Goal: Check status: Check status

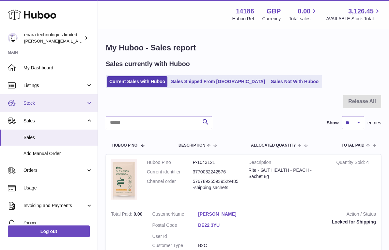
click at [76, 104] on span "Stock" at bounding box center [55, 103] width 62 height 6
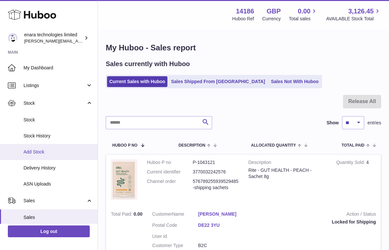
click at [69, 149] on span "Add Stock" at bounding box center [58, 152] width 69 height 6
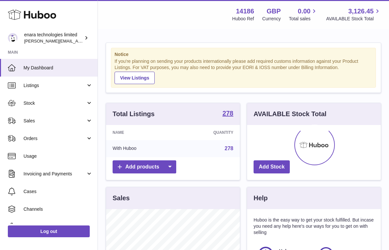
scroll to position [102, 134]
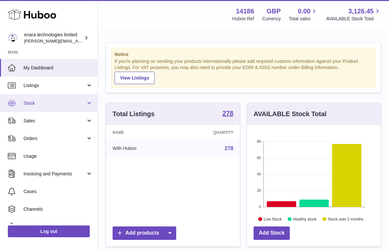
click at [73, 100] on span "Stock" at bounding box center [55, 103] width 62 height 6
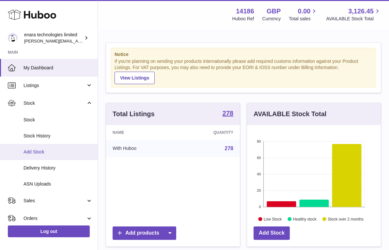
click at [62, 149] on span "Add Stock" at bounding box center [58, 152] width 69 height 6
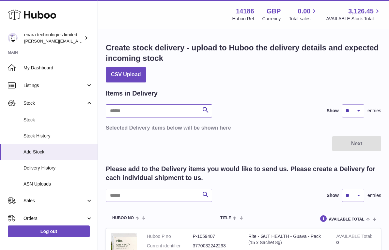
click at [178, 107] on input "text" at bounding box center [159, 110] width 107 height 13
click at [170, 198] on input "text" at bounding box center [159, 195] width 107 height 13
type input "******"
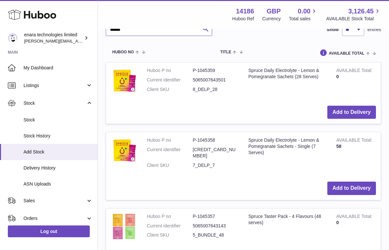
scroll to position [179, 0]
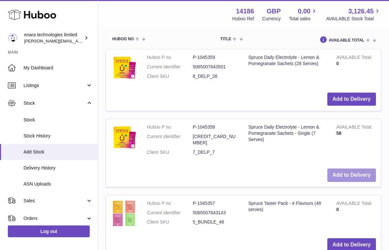
click at [342, 169] on button "Add to Delivery" at bounding box center [352, 174] width 49 height 13
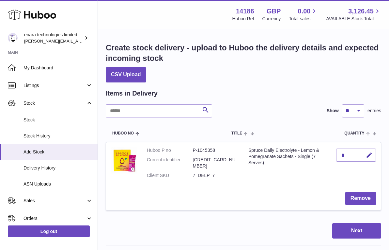
scroll to position [0, 0]
click at [371, 153] on icon "button" at bounding box center [369, 155] width 7 height 7
type input "**"
click at [372, 155] on icon "submit" at bounding box center [370, 155] width 6 height 6
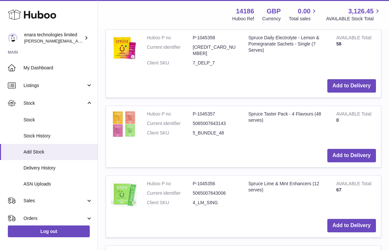
scroll to position [356, 0]
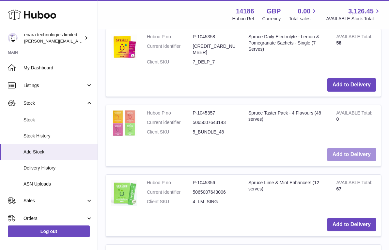
click at [351, 148] on button "Add to Delivery" at bounding box center [352, 154] width 49 height 13
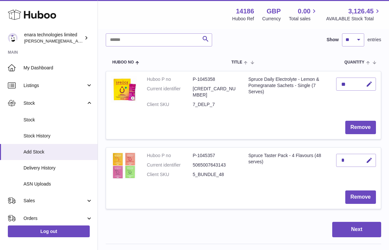
scroll to position [81, 0]
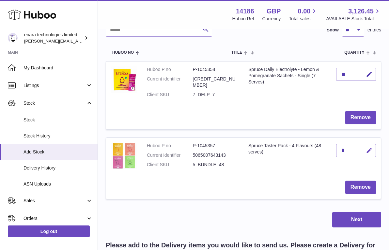
click at [370, 147] on icon "button" at bounding box center [369, 150] width 7 height 7
type input "**"
click at [368, 147] on icon "submit" at bounding box center [370, 150] width 6 height 6
click at [234, 38] on div "Items in Delivery Search Show ** ** ** *** entries Huboo no Title Quantity Acti…" at bounding box center [244, 107] width 276 height 199
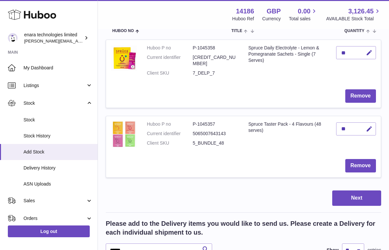
scroll to position [104, 0]
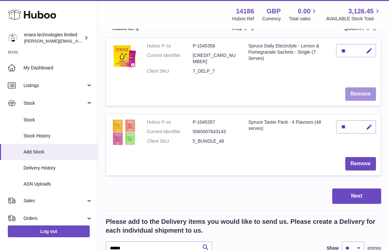
click at [361, 89] on button "Remove" at bounding box center [361, 93] width 31 height 13
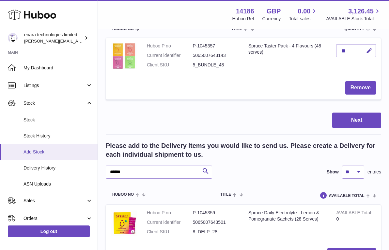
click at [71, 149] on span "Add Stock" at bounding box center [58, 152] width 69 height 6
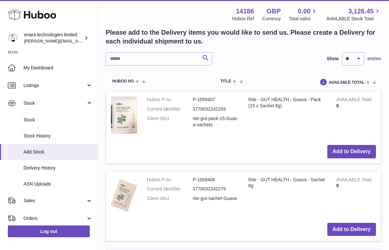
scroll to position [215, 0]
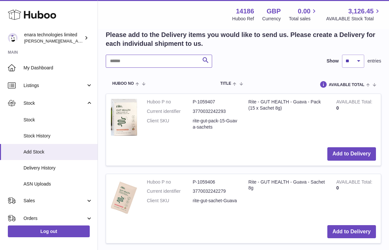
click at [174, 61] on input "text" at bounding box center [159, 61] width 107 height 13
type input "******"
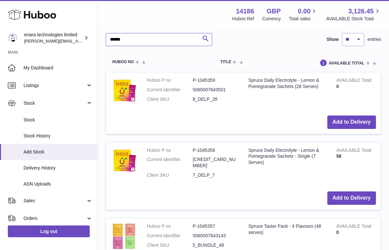
scroll to position [237, 0]
click at [358, 191] on button "Add to Delivery" at bounding box center [352, 197] width 49 height 13
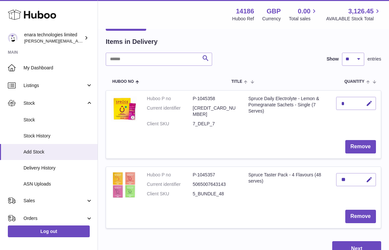
scroll to position [101, 0]
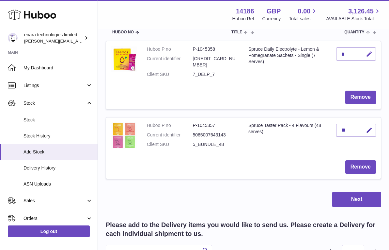
click at [371, 52] on icon "button" at bounding box center [369, 54] width 7 height 7
type input "**"
click at [369, 51] on icon "submit" at bounding box center [370, 54] width 6 height 6
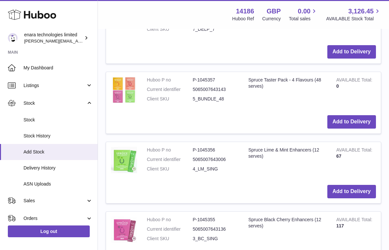
scroll to position [459, 0]
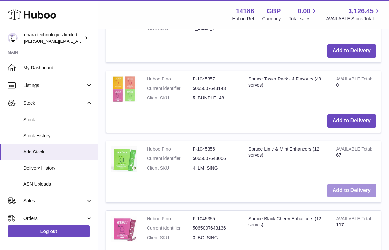
click at [345, 184] on button "Add to Delivery" at bounding box center [352, 190] width 49 height 13
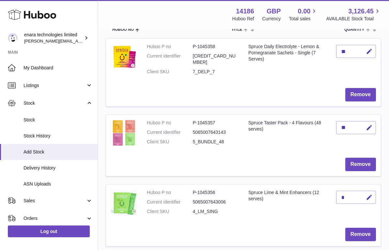
scroll to position [106, 0]
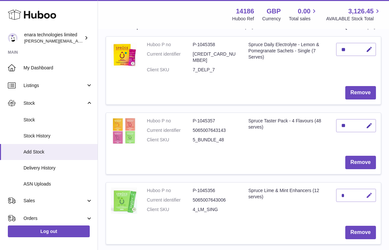
click at [370, 192] on icon "button" at bounding box center [369, 195] width 7 height 7
type input "**"
click at [371, 192] on icon "submit" at bounding box center [370, 195] width 6 height 6
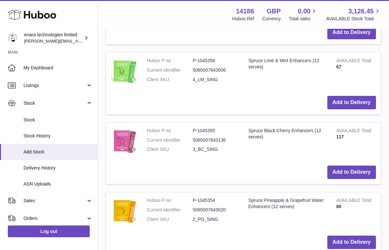
scroll to position [620, 0]
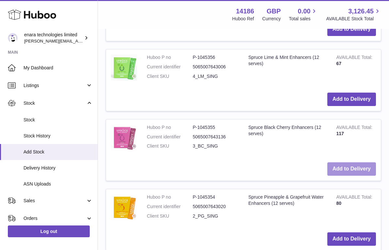
click at [341, 162] on button "Add to Delivery" at bounding box center [352, 168] width 49 height 13
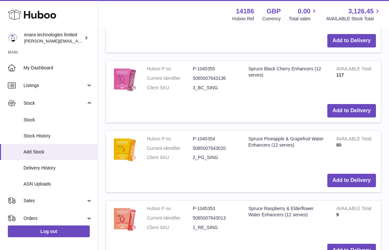
scroll to position [768, 0]
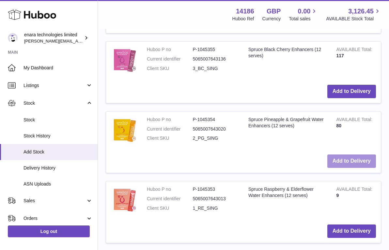
click at [333, 154] on button "Add to Delivery" at bounding box center [352, 160] width 49 height 13
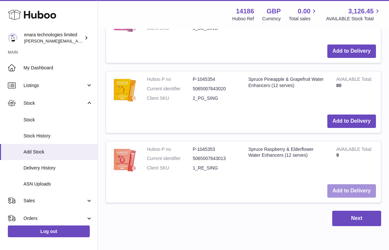
scroll to position [877, 0]
click at [352, 184] on button "Add to Delivery" at bounding box center [352, 190] width 49 height 13
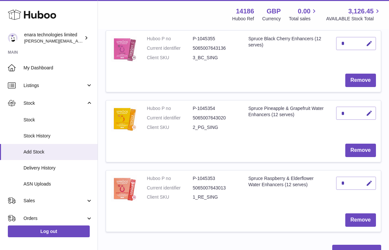
scroll to position [339, 0]
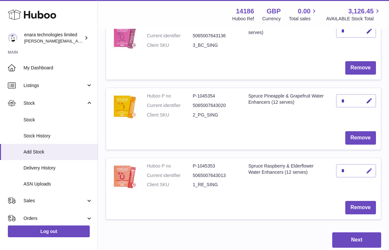
click at [371, 167] on icon "button" at bounding box center [369, 170] width 7 height 7
type input "***"
click at [367, 168] on icon "submit" at bounding box center [370, 171] width 6 height 6
click at [371, 97] on icon "button" at bounding box center [369, 100] width 7 height 7
type input "***"
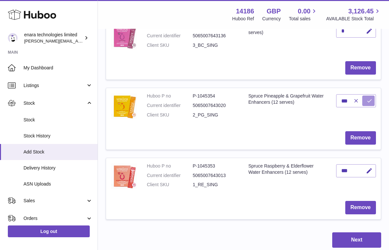
click at [369, 98] on icon "submit" at bounding box center [370, 101] width 6 height 6
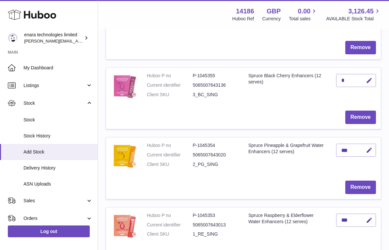
scroll to position [290, 0]
click at [370, 77] on icon "button" at bounding box center [369, 80] width 7 height 7
type input "***"
click at [371, 78] on icon "submit" at bounding box center [370, 81] width 6 height 6
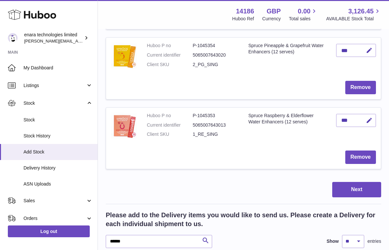
scroll to position [402, 0]
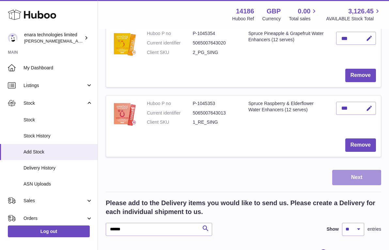
click at [351, 171] on button "Next" at bounding box center [357, 177] width 49 height 15
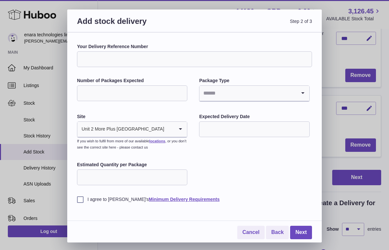
click at [151, 55] on input "Your Delivery Reference Number" at bounding box center [194, 59] width 235 height 16
type input "**********"
click at [181, 91] on input "*" at bounding box center [132, 93] width 110 height 16
type input "*"
click at [181, 91] on input "*" at bounding box center [132, 93] width 110 height 16
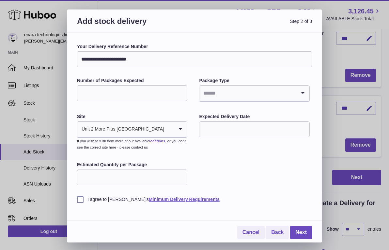
click at [255, 92] on input "Search for option" at bounding box center [248, 93] width 97 height 15
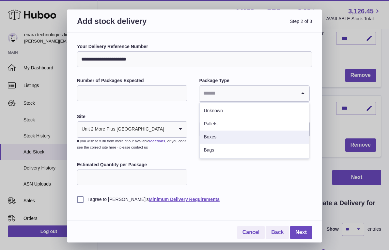
click at [230, 136] on li "Boxes" at bounding box center [254, 136] width 109 height 13
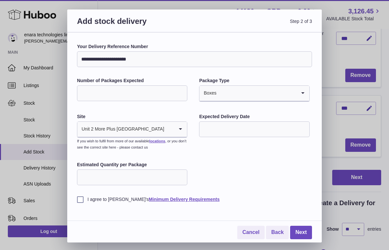
click at [153, 171] on input "Estimated Quantity per Package" at bounding box center [132, 177] width 110 height 16
type input "***"
click at [77, 198] on label "I agree to Huboo's Minimum Delivery Requirements" at bounding box center [194, 199] width 235 height 6
click at [304, 227] on link "Next" at bounding box center [301, 231] width 22 height 13
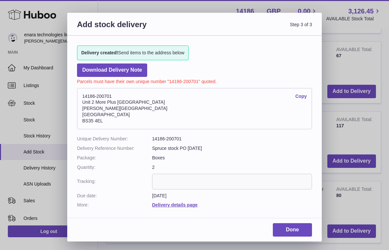
click at [303, 95] on link "Copy" at bounding box center [301, 96] width 11 height 6
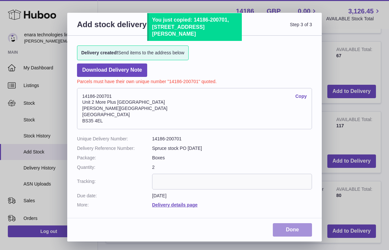
click at [305, 224] on link "Done" at bounding box center [292, 229] width 39 height 13
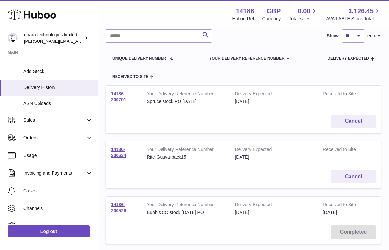
scroll to position [57, 0]
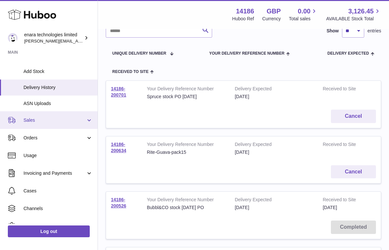
click at [74, 121] on link "Sales" at bounding box center [49, 120] width 98 height 18
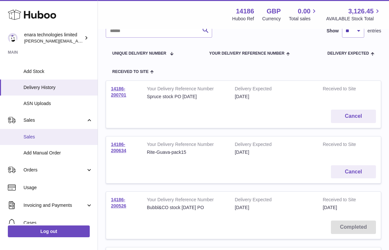
click at [61, 139] on link "Sales" at bounding box center [49, 137] width 98 height 16
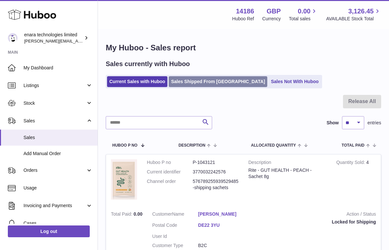
click at [207, 83] on link "Sales Shipped From Huboo" at bounding box center [218, 81] width 99 height 11
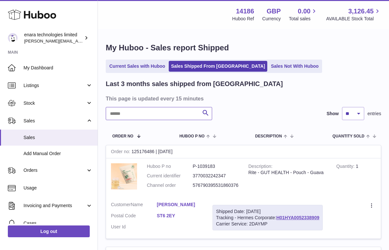
click at [173, 113] on input "text" at bounding box center [159, 113] width 107 height 13
paste input "**********"
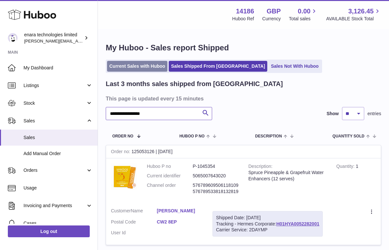
type input "**********"
click at [149, 70] on link "Current Sales with Huboo" at bounding box center [137, 66] width 60 height 11
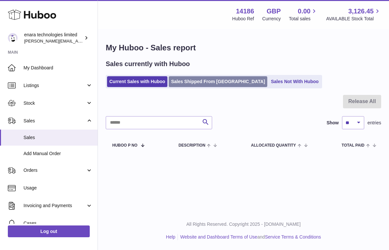
click at [217, 81] on link "Sales Shipped From [GEOGRAPHIC_DATA]" at bounding box center [218, 81] width 99 height 11
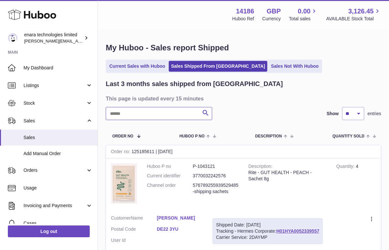
click at [186, 115] on input "text" at bounding box center [159, 113] width 107 height 13
paste input "**********"
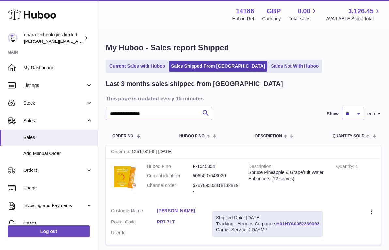
drag, startPoint x: 322, startPoint y: 221, endPoint x: 279, endPoint y: 223, distance: 43.2
click at [278, 223] on div "Shipped Date: 23rd Sep 2025 Tracking - Hermes Corporate: H01HYA0052339393 Carri…" at bounding box center [268, 224] width 110 height 26
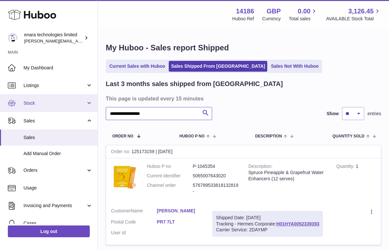
drag, startPoint x: 162, startPoint y: 111, endPoint x: 67, endPoint y: 103, distance: 95.5
paste input "text"
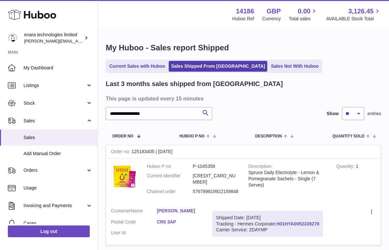
drag, startPoint x: 322, startPoint y: 215, endPoint x: 278, endPoint y: 218, distance: 43.5
click at [278, 218] on div "Shipped Date: 23rd Sep 2025 Tracking - Hermes Corporate: H01HYA0052339278 Carri…" at bounding box center [268, 224] width 110 height 26
copy div "H01HYA0052339278"
drag, startPoint x: 180, startPoint y: 116, endPoint x: -5, endPoint y: 99, distance: 185.4
click at [0, 99] on html ".st0{fill:#141414;}" at bounding box center [194, 125] width 389 height 250
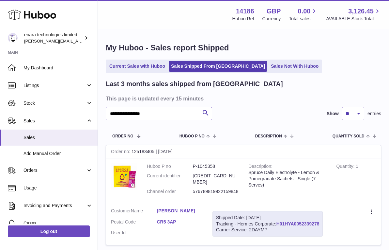
paste input "text"
type input "**********"
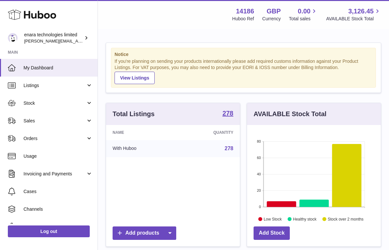
scroll to position [102, 134]
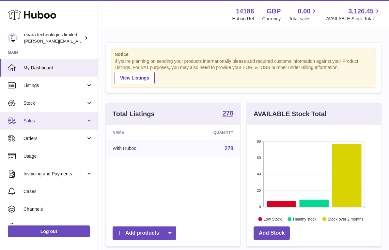
click at [78, 116] on link "Sales" at bounding box center [49, 121] width 98 height 18
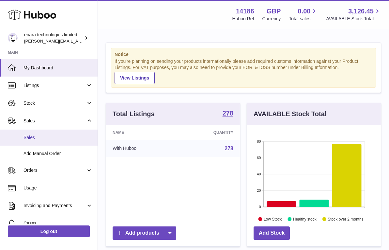
click at [61, 139] on span "Sales" at bounding box center [58, 137] width 69 height 6
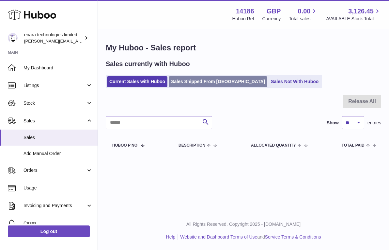
click at [194, 81] on link "Sales Shipped From [GEOGRAPHIC_DATA]" at bounding box center [218, 81] width 99 height 11
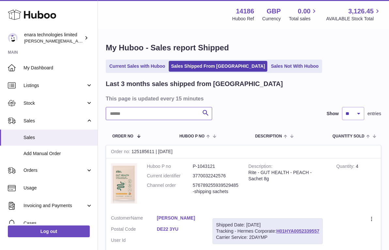
click at [170, 107] on input "text" at bounding box center [159, 113] width 107 height 13
paste input "**********"
type input "**********"
drag, startPoint x: 322, startPoint y: 229, endPoint x: 278, endPoint y: 231, distance: 44.1
click at [278, 231] on div "Shipped Date: [DATE] Tracking - Hermes Corporate: H01HYA0052339557 Carrier Serv…" at bounding box center [268, 231] width 110 height 26
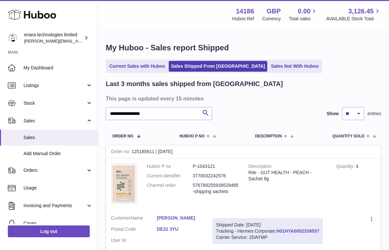
copy div "H01HYA0052339557"
